Goal: Transaction & Acquisition: Subscribe to service/newsletter

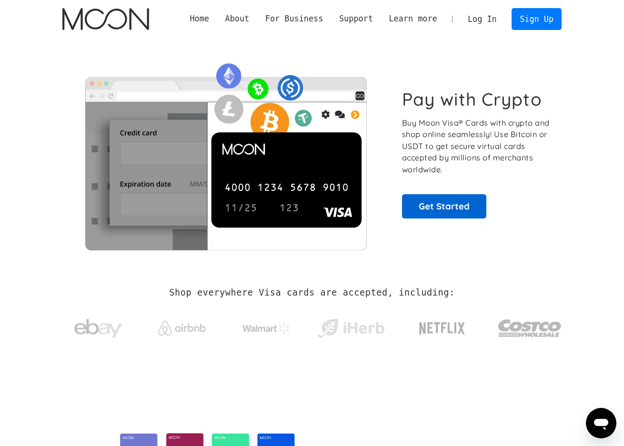
click at [446, 209] on link "Get Started" at bounding box center [444, 206] width 84 height 24
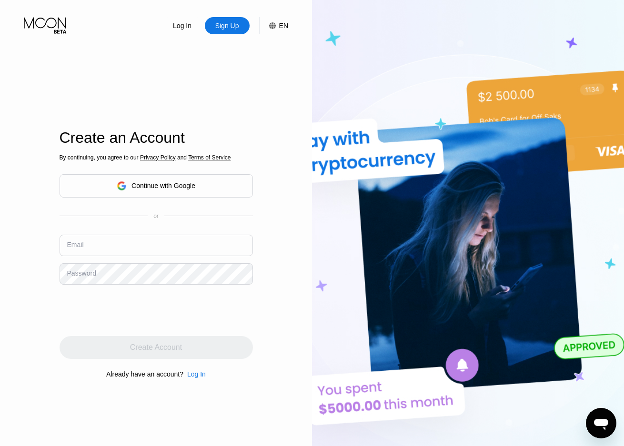
click at [57, 24] on icon at bounding box center [46, 25] width 44 height 17
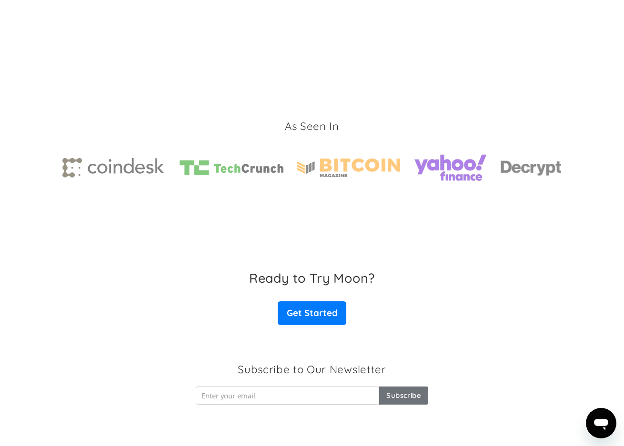
scroll to position [1342, 0]
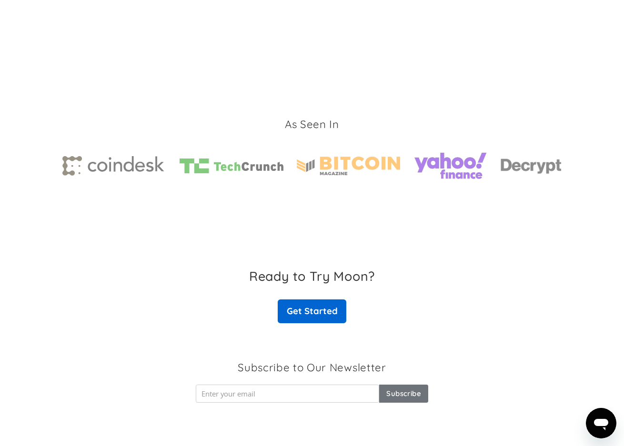
click at [322, 309] on link "Get Started" at bounding box center [312, 311] width 69 height 24
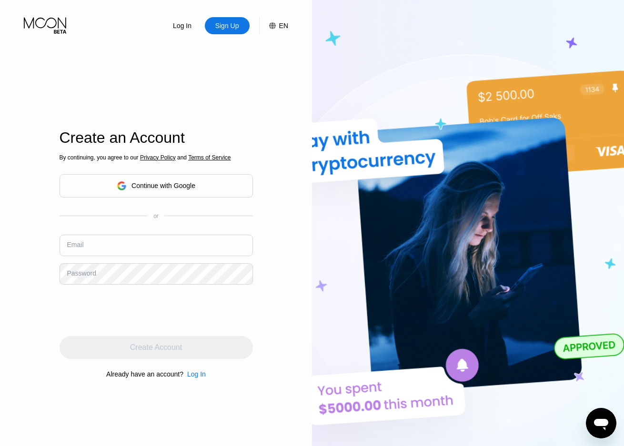
scroll to position [186, 0]
